Goal: Information Seeking & Learning: Learn about a topic

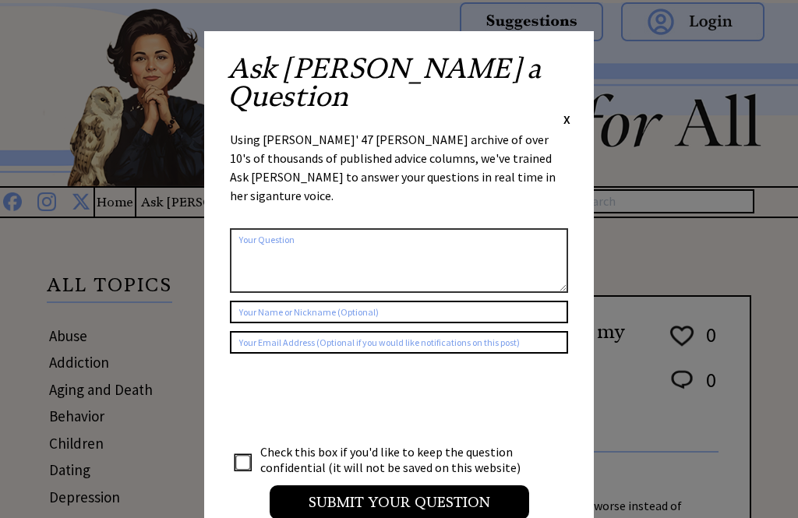
click at [559, 65] on div "Ask Ann a Question X" at bounding box center [399, 91] width 343 height 73
click at [566, 111] on span "X" at bounding box center [566, 119] width 7 height 16
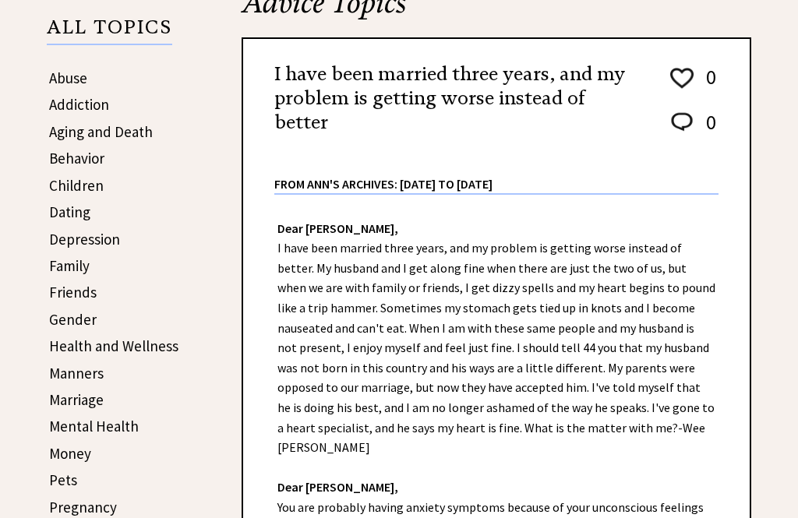
scroll to position [258, 0]
click at [61, 183] on link "Children" at bounding box center [76, 185] width 55 height 19
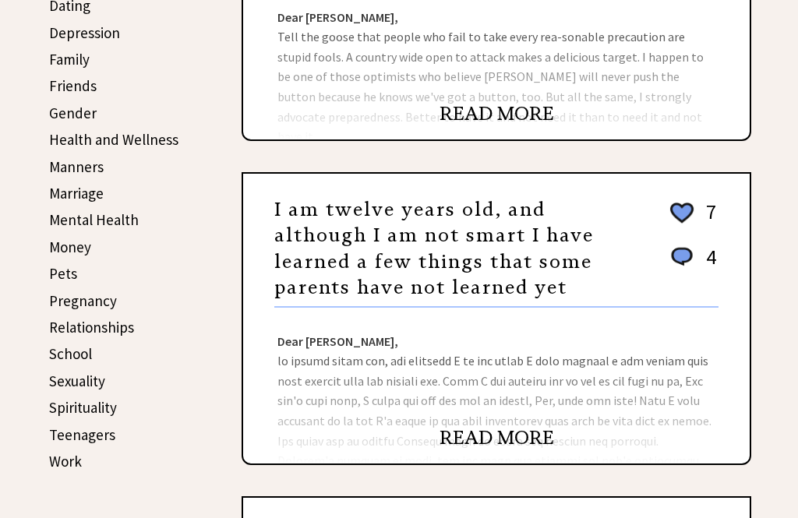
scroll to position [468, 0]
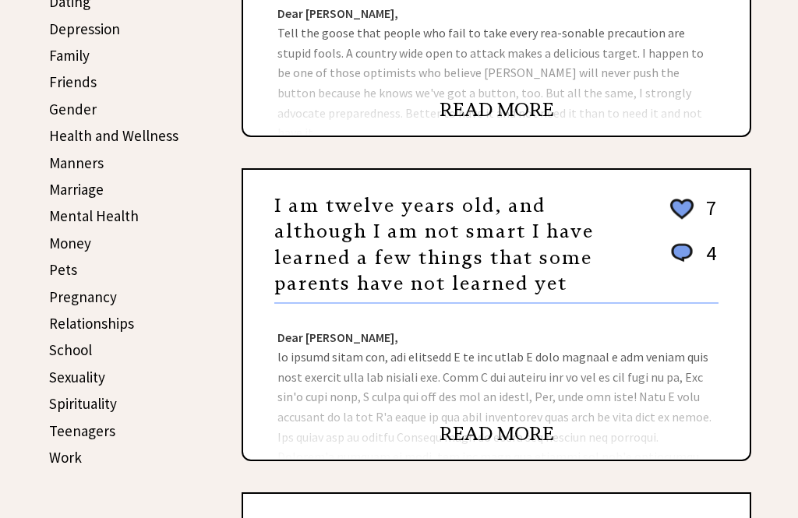
click at [485, 424] on div "Dear Ann Landers, Dear Miss, You are smarter at twelve than most mothers are at…" at bounding box center [496, 382] width 507 height 156
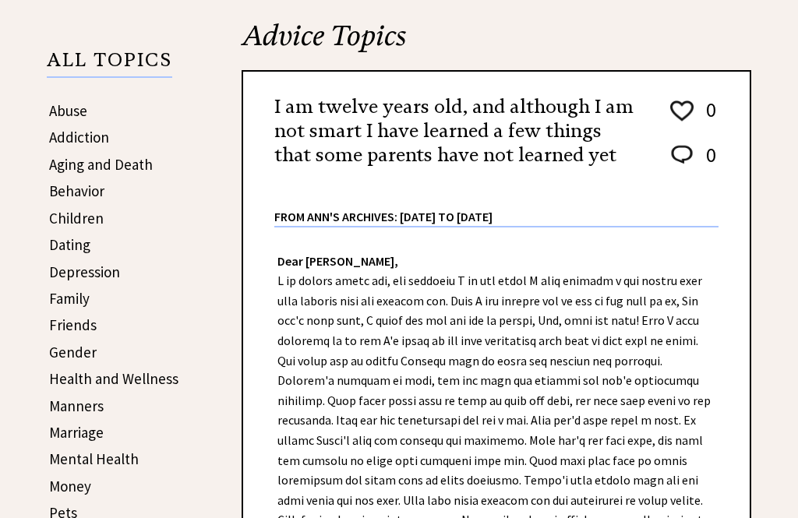
scroll to position [225, 0]
click at [644, 302] on div "Dear Ann Landers, Dear Miss, You are smarter at twelve than most mothers are at…" at bounding box center [496, 508] width 507 height 561
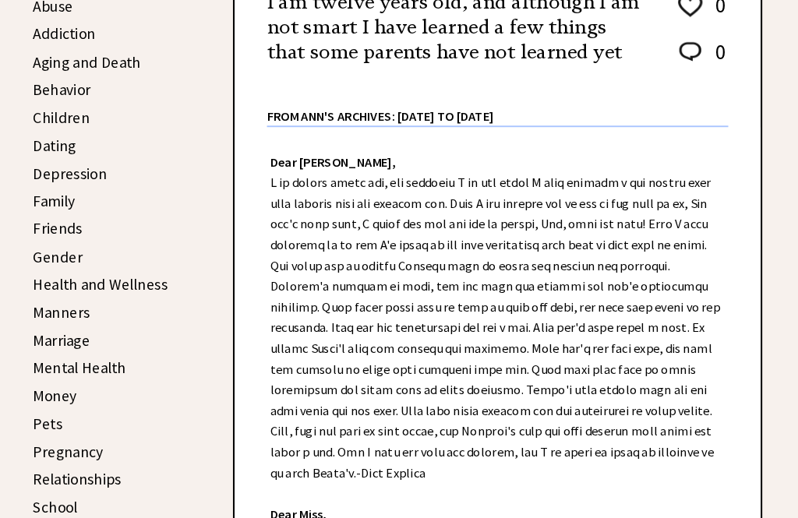
scroll to position [330, 0]
click at [49, 111] on link "Children" at bounding box center [76, 113] width 55 height 19
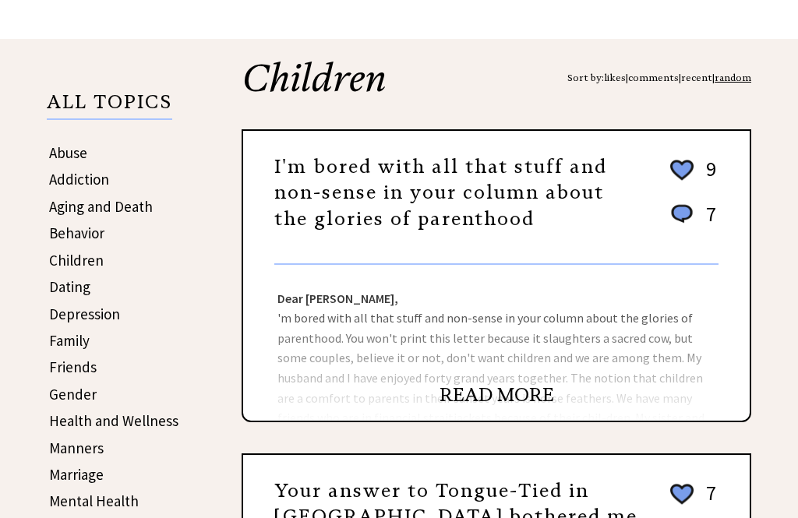
scroll to position [182, 0]
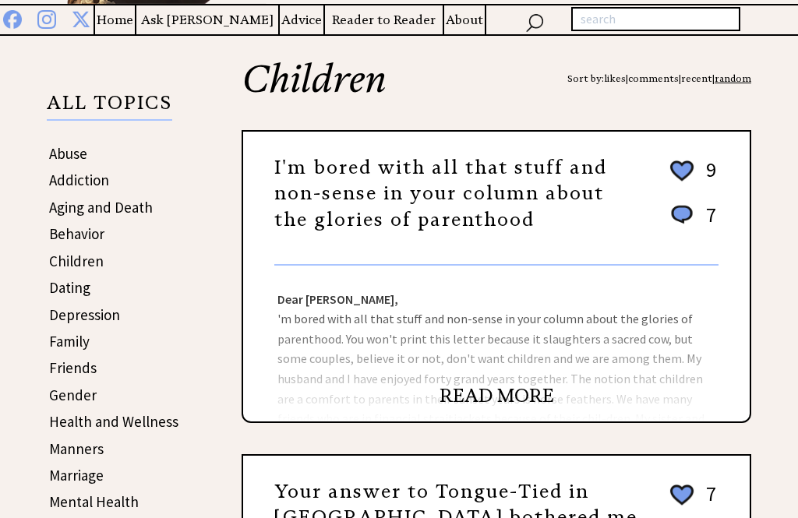
click at [487, 399] on link "READ MORE" at bounding box center [497, 395] width 115 height 23
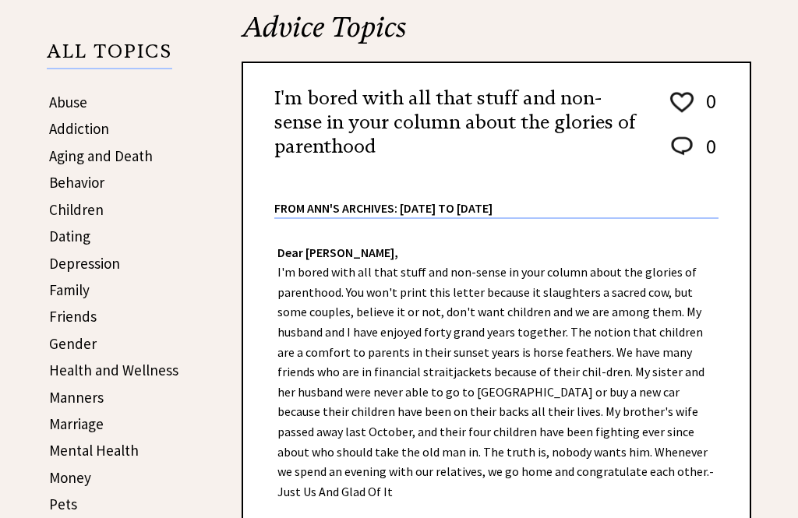
scroll to position [237, 0]
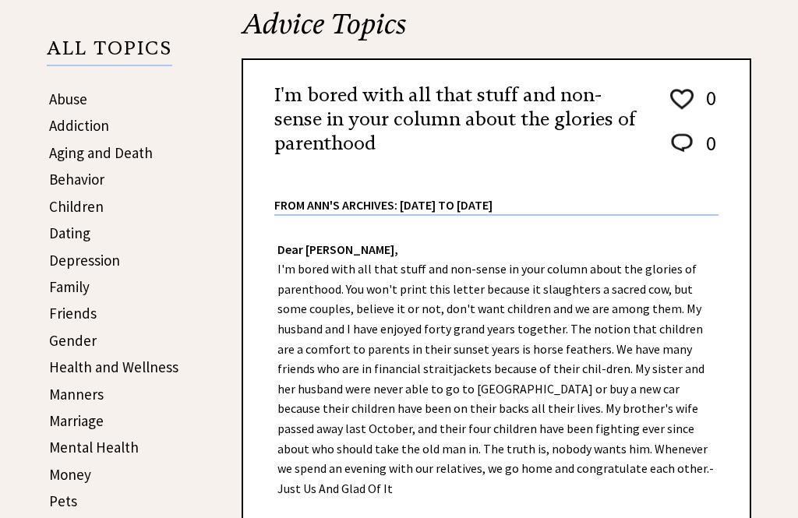
click at [280, 339] on div "Dear [PERSON_NAME], I'm bored with all that stuff and non-sense in your column …" at bounding box center [496, 486] width 507 height 541
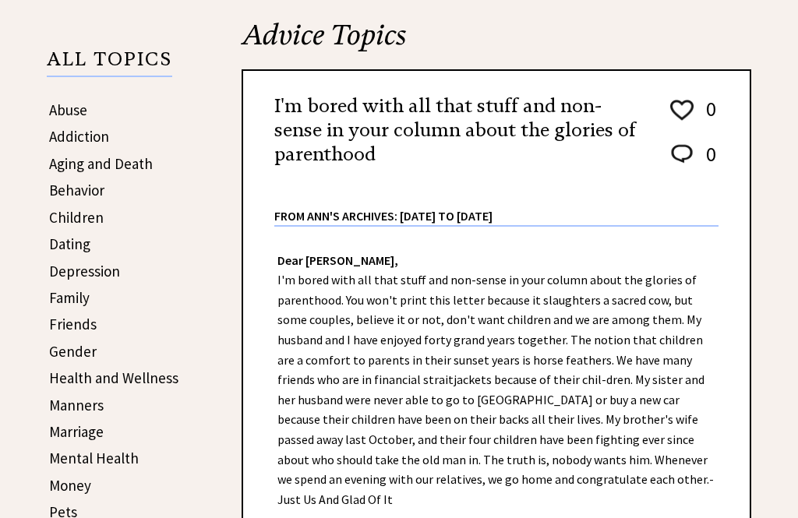
scroll to position [226, 0]
click at [72, 219] on link "Children" at bounding box center [76, 217] width 55 height 19
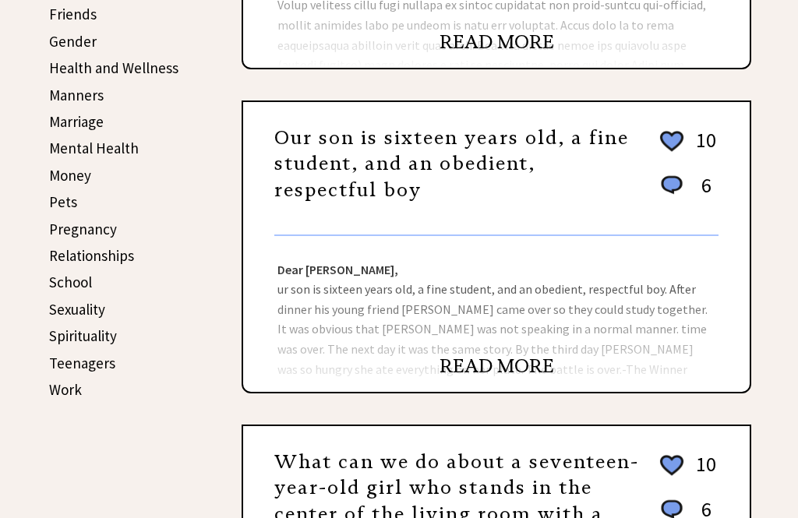
scroll to position [536, 0]
click at [481, 362] on link "READ MORE" at bounding box center [497, 366] width 115 height 23
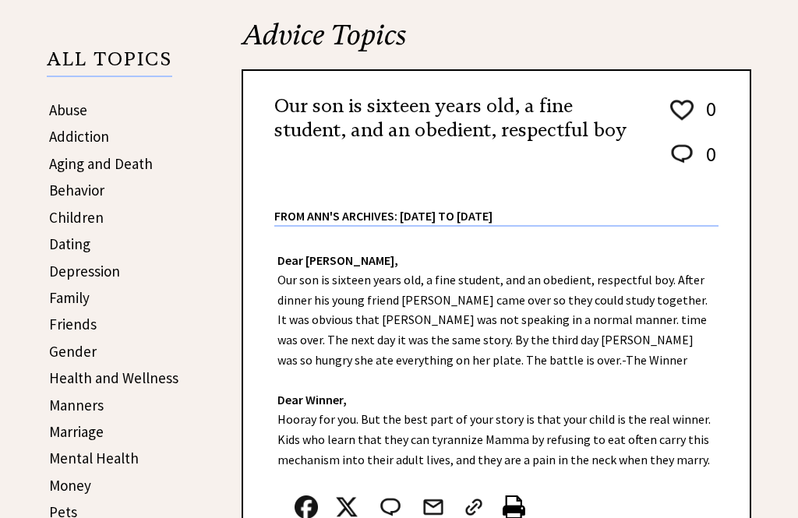
scroll to position [226, 0]
click at [54, 225] on link "Children" at bounding box center [76, 217] width 55 height 19
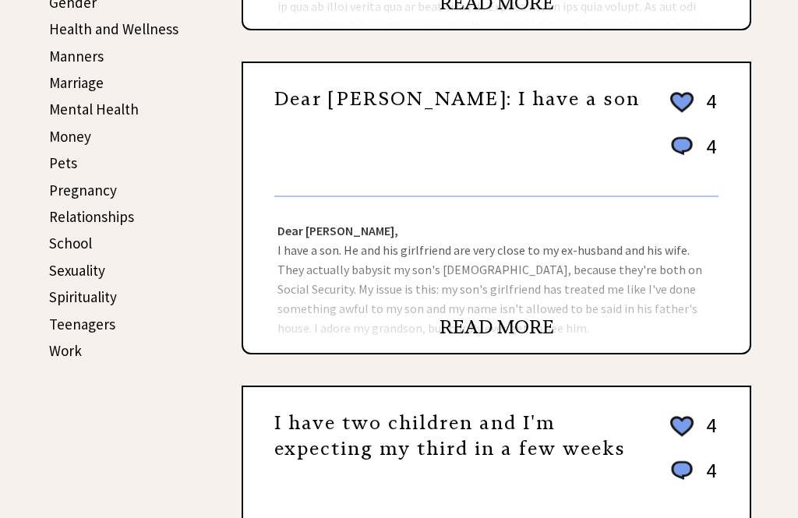
scroll to position [574, 0]
click at [492, 339] on link "READ MORE" at bounding box center [497, 327] width 115 height 23
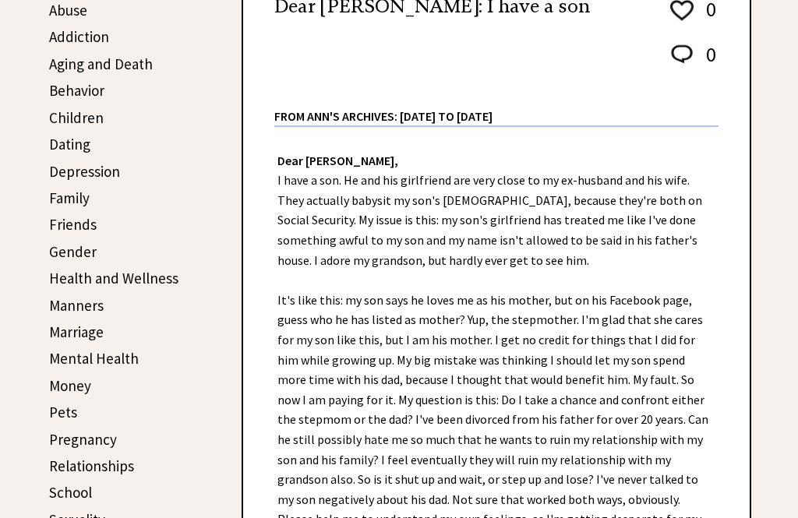
scroll to position [326, 0]
click at [67, 123] on link "Children" at bounding box center [76, 117] width 55 height 19
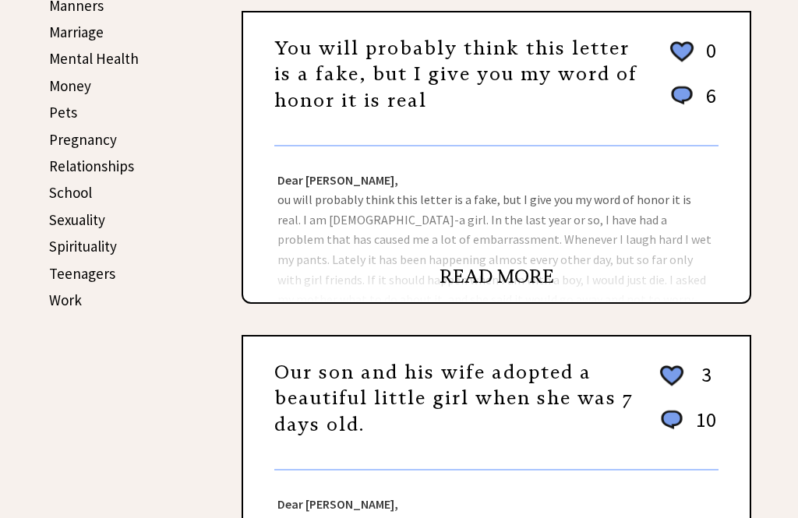
scroll to position [627, 0]
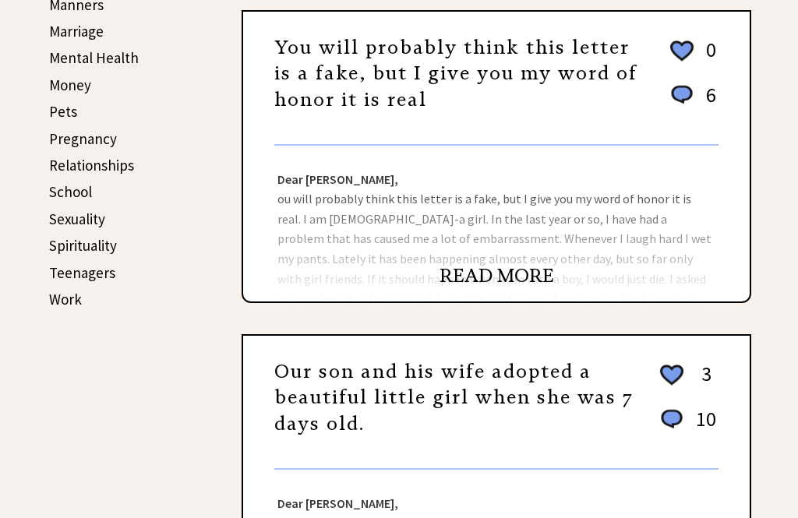
click at [482, 273] on link "READ MORE" at bounding box center [497, 275] width 115 height 23
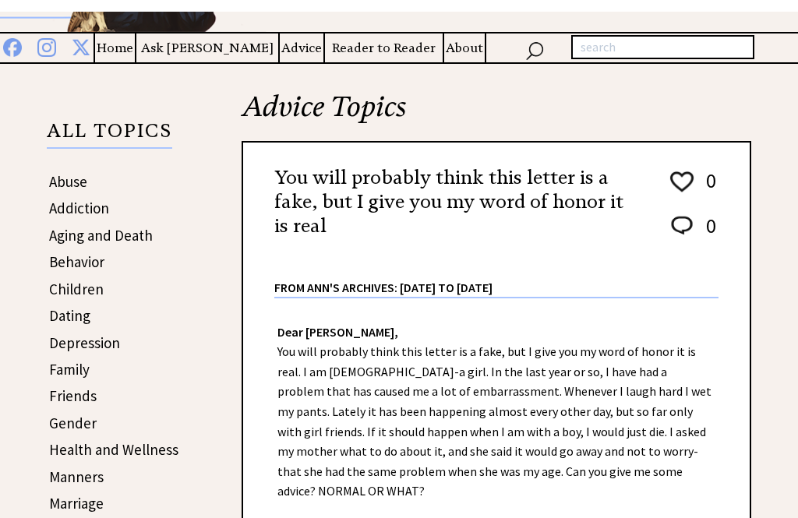
scroll to position [154, 0]
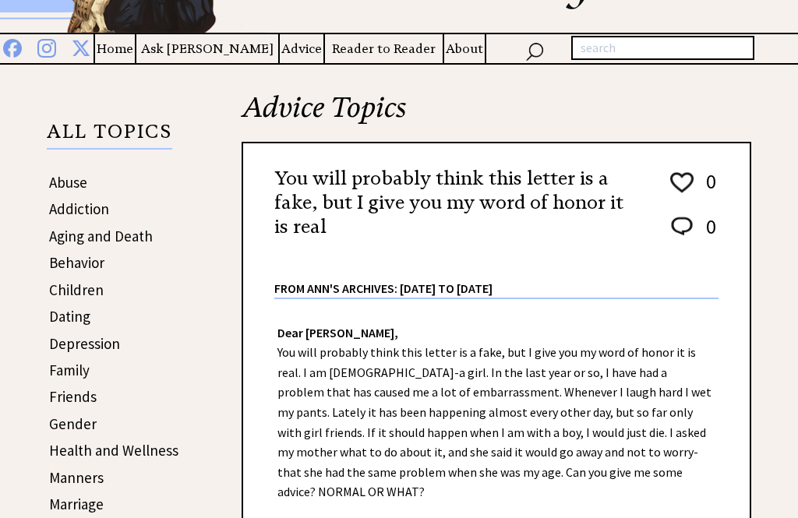
click at [68, 298] on link "Children" at bounding box center [76, 290] width 55 height 19
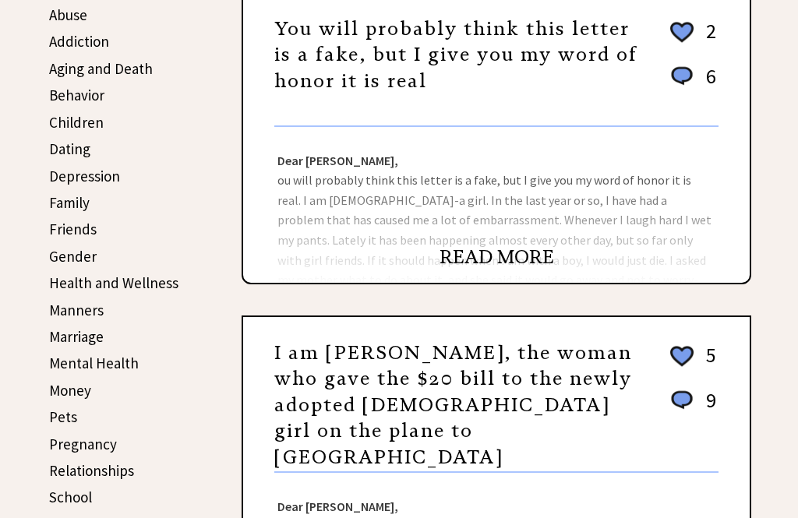
scroll to position [321, 0]
click at [63, 229] on link "Friends" at bounding box center [73, 229] width 48 height 19
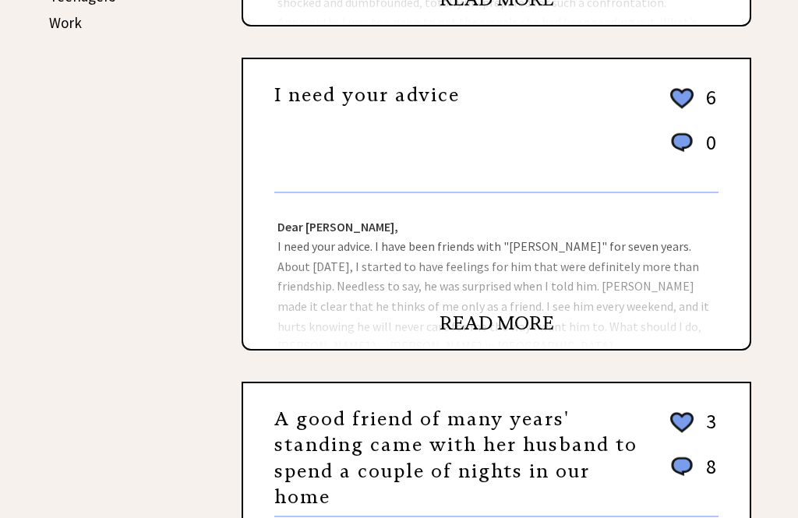
scroll to position [909, 0]
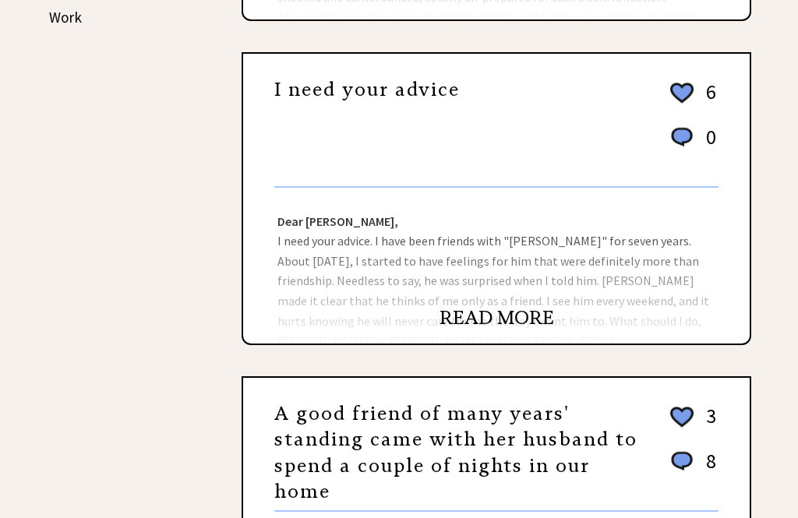
click at [479, 325] on link "READ MORE" at bounding box center [497, 317] width 115 height 23
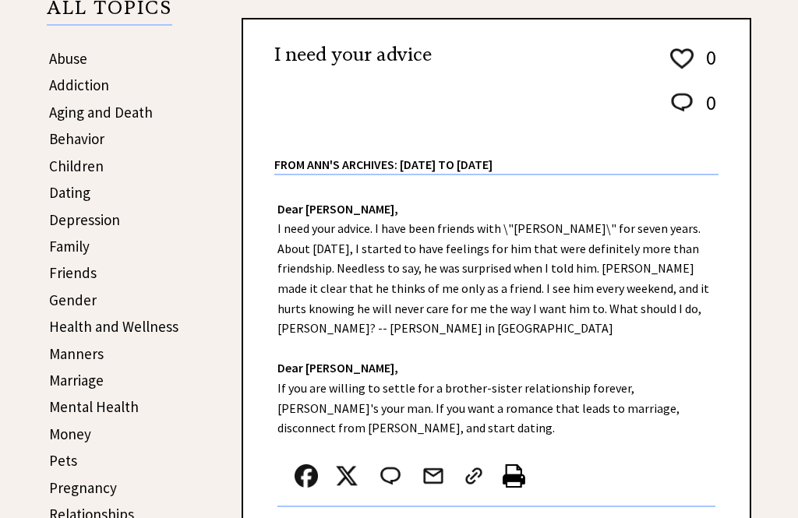
scroll to position [277, 0]
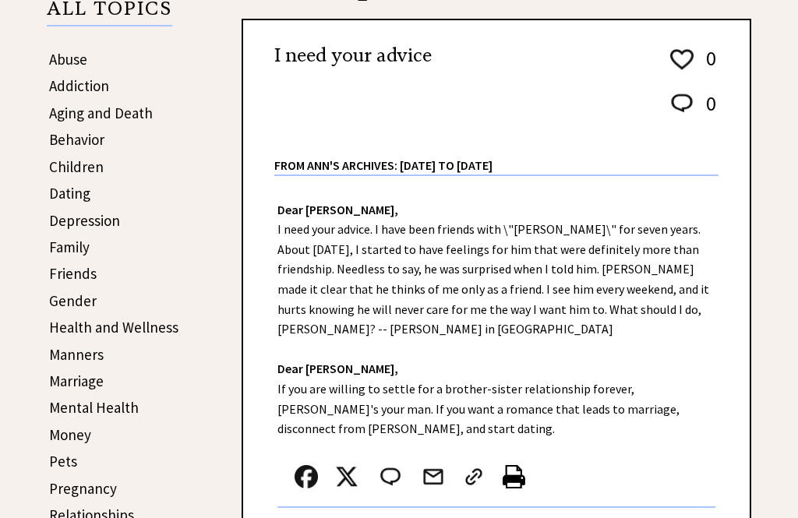
click at [58, 193] on link "Dating" at bounding box center [69, 193] width 41 height 19
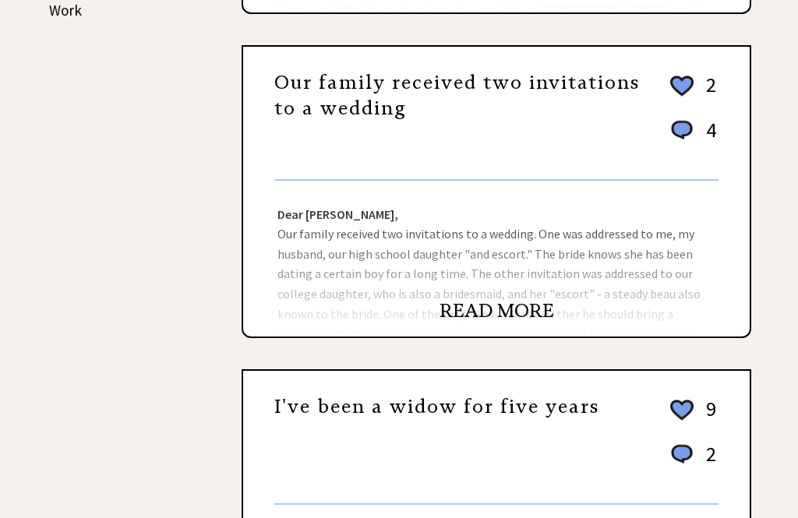
scroll to position [914, 0]
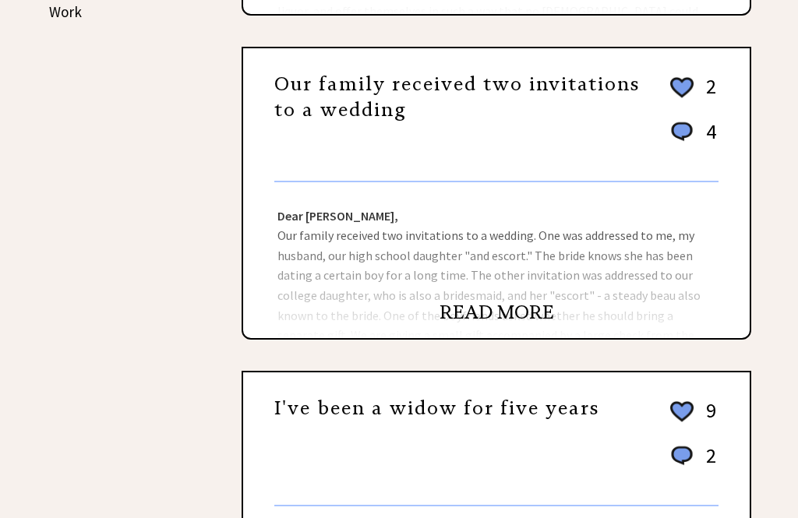
click at [471, 338] on div "READ MORE" at bounding box center [496, 320] width 507 height 35
click at [468, 316] on link "READ MORE" at bounding box center [497, 312] width 115 height 23
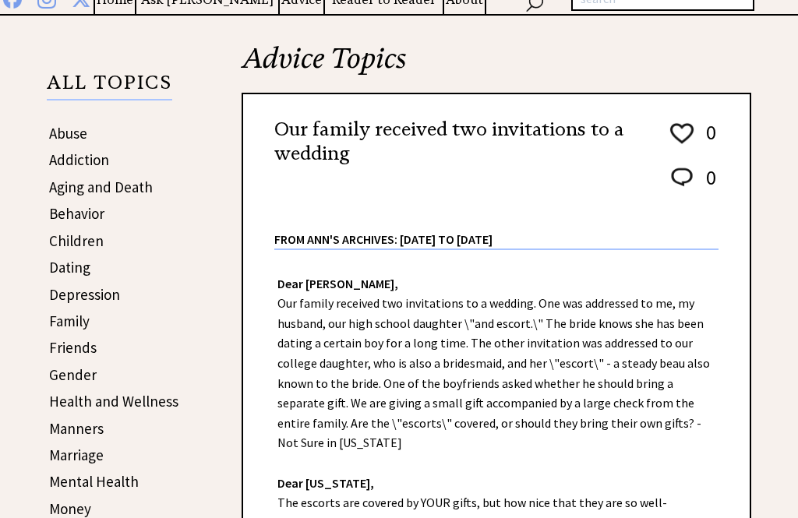
scroll to position [204, 0]
